Goal: Task Accomplishment & Management: Manage account settings

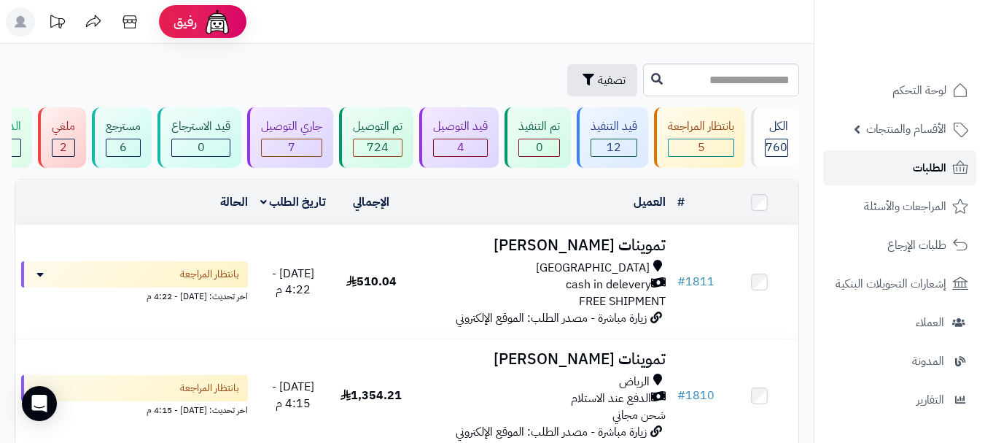
click at [909, 166] on link "الطلبات" at bounding box center [899, 167] width 153 height 35
